Goal: Obtain resource: Download file/media

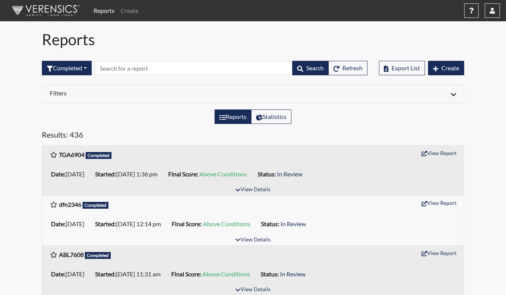
click at [163, 151] on div "TGA6904 Completed View Report" at bounding box center [253, 154] width 406 height 15
click at [382, 107] on div "Filters Date Range (All) Reset Regions (All) Reset [GEOGRAPHIC_DATA] Facilities…" at bounding box center [253, 96] width 434 height 25
click at [249, 44] on h1 "Reports" at bounding box center [253, 39] width 422 height 18
drag, startPoint x: 66, startPoint y: 155, endPoint x: 82, endPoint y: 170, distance: 22.3
click at [82, 170] on div "TGA6904 Completed View Report Date: [DATE] Started: [DATE] 1:36 pm Final Score:…" at bounding box center [253, 170] width 422 height 49
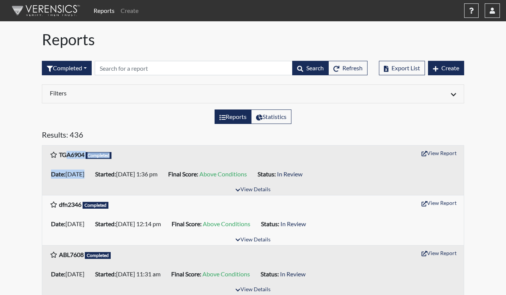
click at [82, 170] on li "Date: [DATE]" at bounding box center [70, 174] width 44 height 12
drag, startPoint x: 91, startPoint y: 172, endPoint x: 51, endPoint y: 147, distance: 47.1
click at [51, 147] on div "TGA6904 Completed View Report Date: [DATE] Started: [DATE] 1:36 pm Final Score:…" at bounding box center [253, 170] width 422 height 49
drag, startPoint x: 51, startPoint y: 147, endPoint x: 77, endPoint y: 157, distance: 28.3
click at [77, 157] on b "TGA6904" at bounding box center [71, 154] width 25 height 7
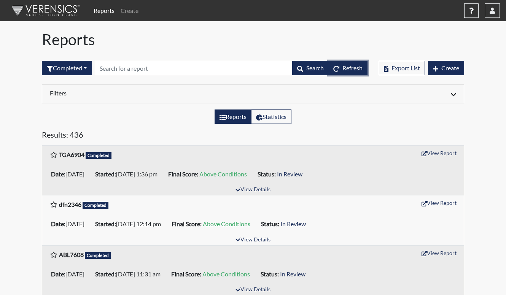
click at [355, 69] on span "Refresh" at bounding box center [352, 67] width 20 height 7
drag, startPoint x: 76, startPoint y: 155, endPoint x: 78, endPoint y: 162, distance: 7.9
click at [78, 162] on div "TGA6904 Completed View Report" at bounding box center [253, 155] width 422 height 18
click at [79, 162] on div "TGA6904 Completed View Report" at bounding box center [253, 155] width 422 height 18
click at [355, 73] on button "Refresh" at bounding box center [347, 68] width 39 height 14
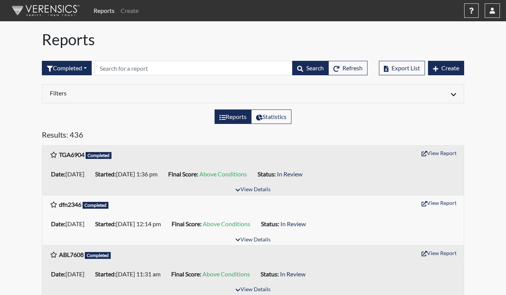
click at [168, 132] on h5 "Results: 436" at bounding box center [253, 136] width 422 height 12
click at [358, 64] on button "Refresh" at bounding box center [347, 68] width 39 height 14
drag, startPoint x: 67, startPoint y: 154, endPoint x: 71, endPoint y: 156, distance: 4.3
click at [71, 156] on b "SAB2796" at bounding box center [71, 154] width 25 height 7
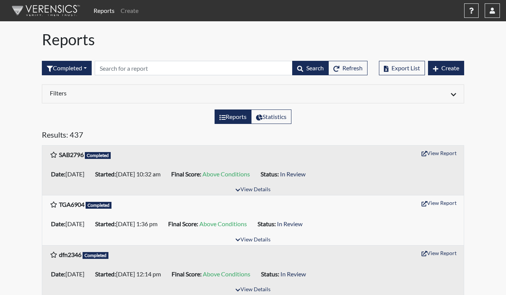
drag, startPoint x: 71, startPoint y: 156, endPoint x: 105, endPoint y: 161, distance: 34.3
click at [72, 159] on div "SAB2796 Completed" at bounding box center [80, 156] width 61 height 12
click at [430, 154] on button "View Report" at bounding box center [439, 153] width 42 height 12
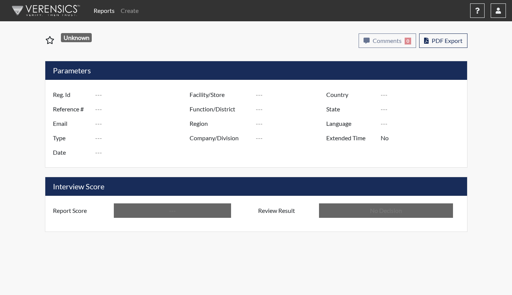
type input "SAB2796"
type input "51091"
type input "---"
type input "Corrections Pre-Employment"
type input "Sep 4, 2025"
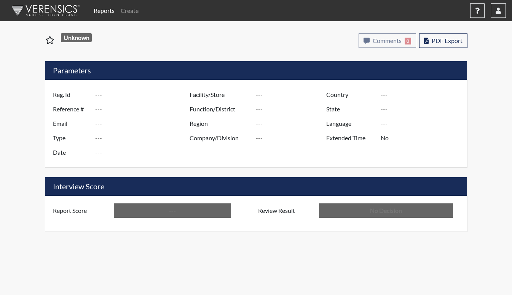
type input "[PERSON_NAME]"
type input "[GEOGRAPHIC_DATA]"
type input "[US_STATE]"
type input "English"
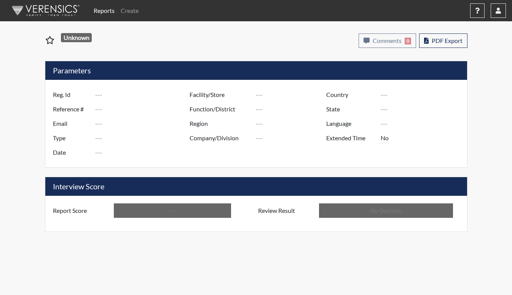
type input "Above Conditions"
type input "In Review"
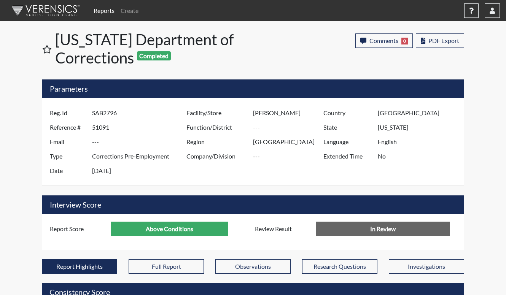
scroll to position [126, 316]
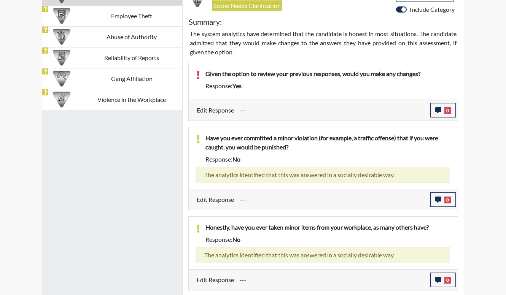
scroll to position [393, 0]
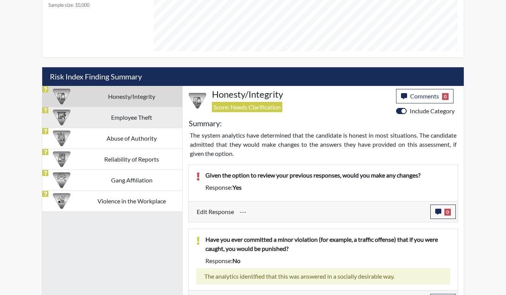
click at [139, 121] on td "Employee Theft" at bounding box center [131, 117] width 101 height 21
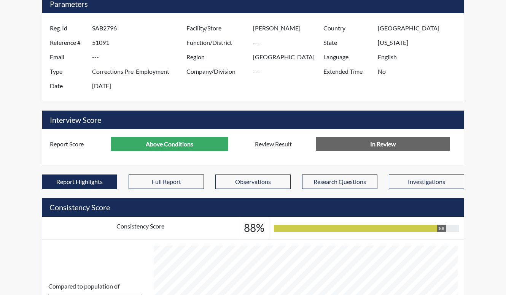
scroll to position [0, 0]
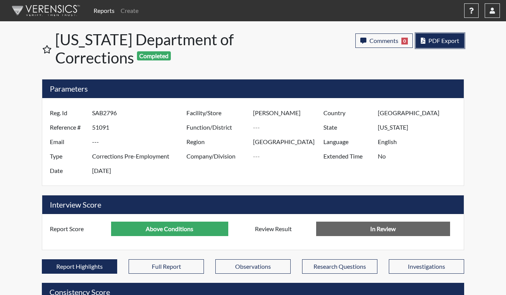
click at [435, 38] on span "PDF Export" at bounding box center [443, 40] width 31 height 7
